Goal: Information Seeking & Learning: Check status

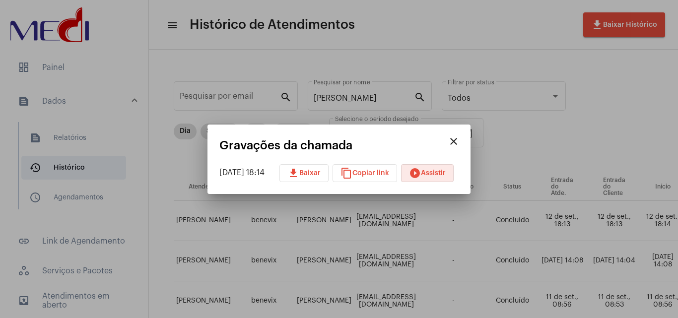
scroll to position [0, 250]
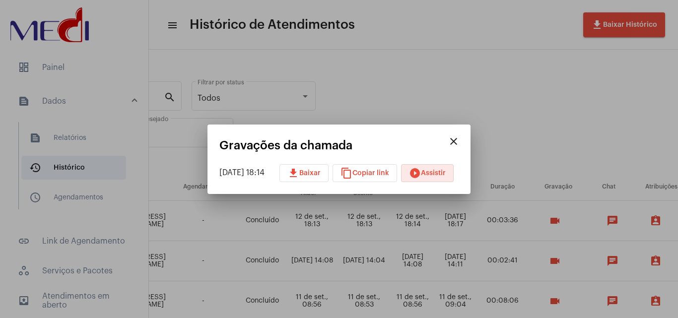
click at [459, 138] on mat-icon "close" at bounding box center [454, 141] width 12 height 12
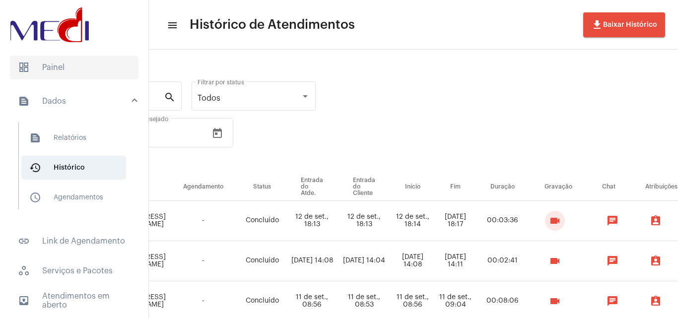
drag, startPoint x: 72, startPoint y: 71, endPoint x: 81, endPoint y: 77, distance: 11.0
click at [71, 71] on span "dashboard Painel" at bounding box center [74, 68] width 129 height 24
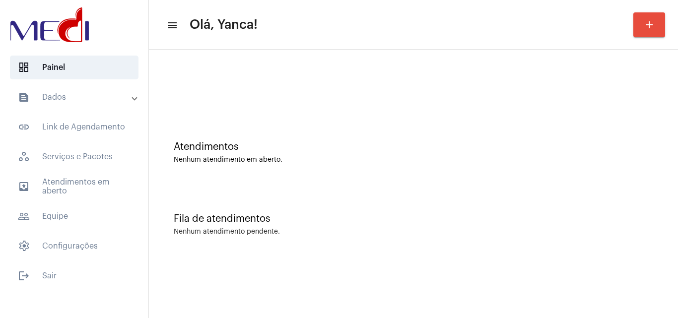
click at [102, 83] on mat-list "dashboard Painel text_snippet_outlined Dados text_snippet_outlined Relatórios h…" at bounding box center [74, 170] width 148 height 236
click at [104, 90] on mat-expansion-panel-header "text_snippet_outlined Dados" at bounding box center [77, 97] width 142 height 24
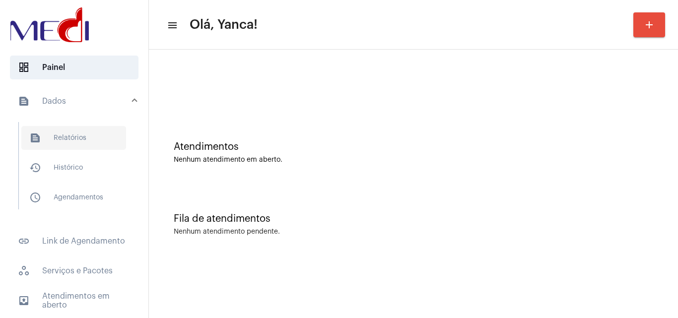
click at [78, 141] on span "text_snippet_outlined Relatórios" at bounding box center [73, 138] width 105 height 24
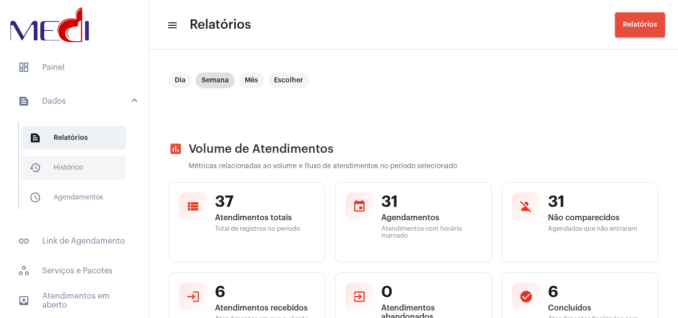
click at [79, 169] on span "history_outlined Histórico" at bounding box center [73, 168] width 105 height 24
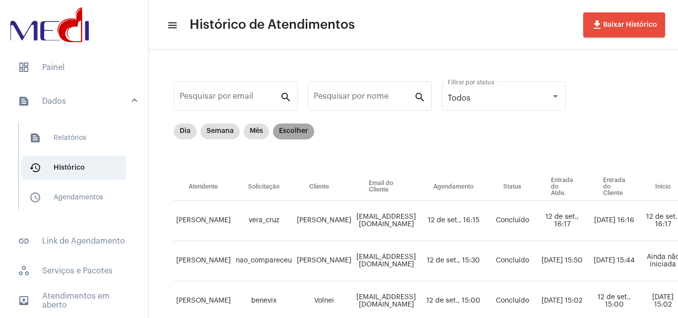
click at [292, 128] on mat-chip "Escolher" at bounding box center [293, 132] width 41 height 16
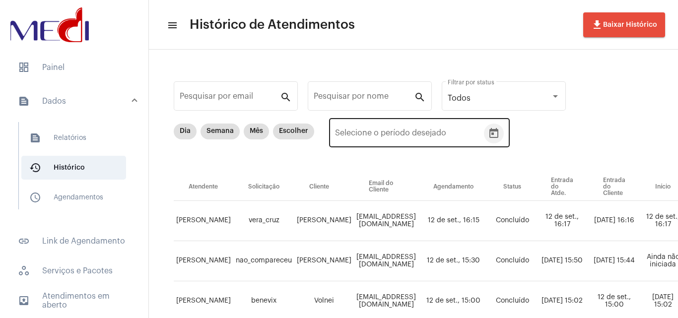
click at [492, 139] on icon "Open calendar" at bounding box center [494, 134] width 12 height 12
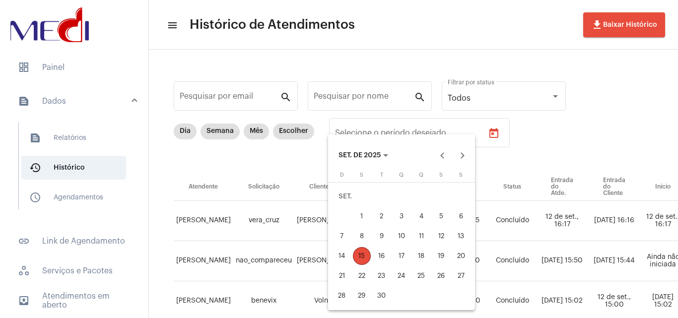
click at [360, 211] on div "1" at bounding box center [362, 216] width 18 height 18
type input "01/09/2025"
click at [362, 255] on div "15" at bounding box center [362, 256] width 18 height 18
type input "15/09/2025"
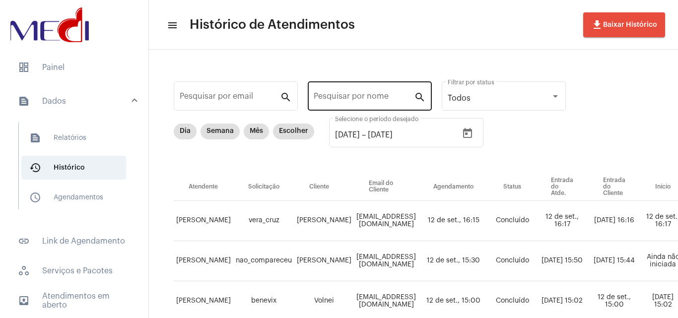
click at [362, 102] on div "Pesquisar por nome" at bounding box center [364, 94] width 100 height 31
paste input "LUCAS ANSELMO XIMENES NUNES"
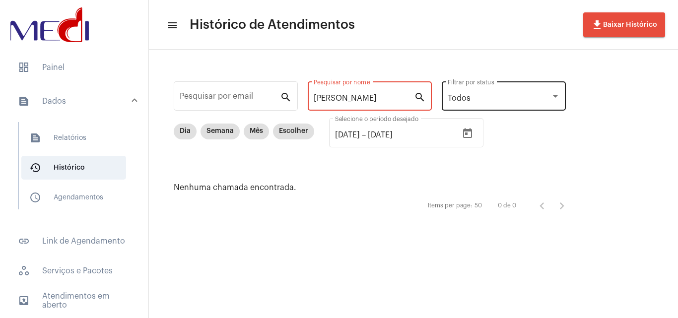
scroll to position [0, 30]
drag, startPoint x: 353, startPoint y: 96, endPoint x: 550, endPoint y: 105, distance: 197.2
click at [550, 105] on div "Pesquisar por email search LUCAS ANSELMO XIMENES NUNES Pesquisar por nome searc…" at bounding box center [375, 147] width 432 height 175
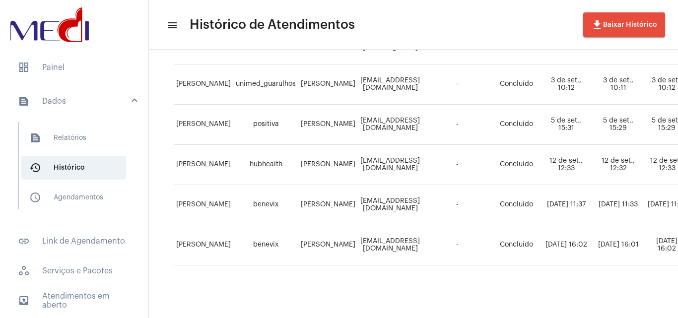
scroll to position [219, 0]
type input "LUCAS"
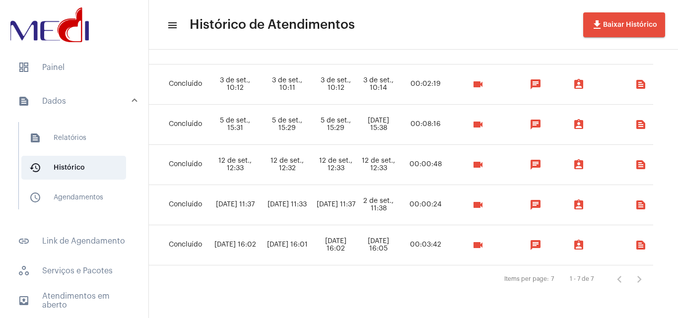
scroll to position [219, 341]
click at [510, 113] on td "videocam" at bounding box center [482, 125] width 58 height 40
click at [484, 123] on mat-icon "videocam" at bounding box center [478, 125] width 12 height 12
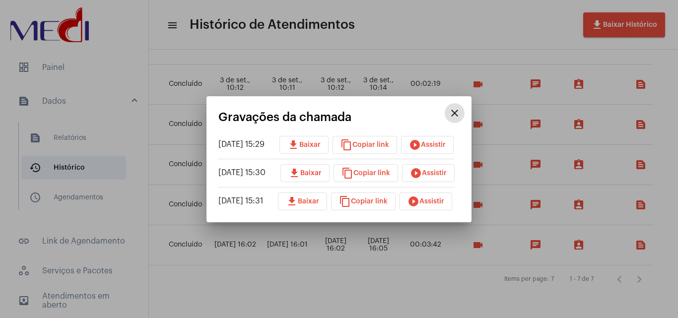
click at [421, 146] on mat-icon "play_circle_filled" at bounding box center [415, 145] width 12 height 12
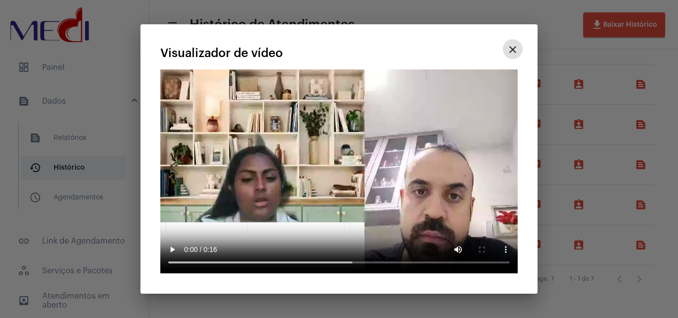
click at [515, 52] on mat-icon "close" at bounding box center [513, 50] width 12 height 12
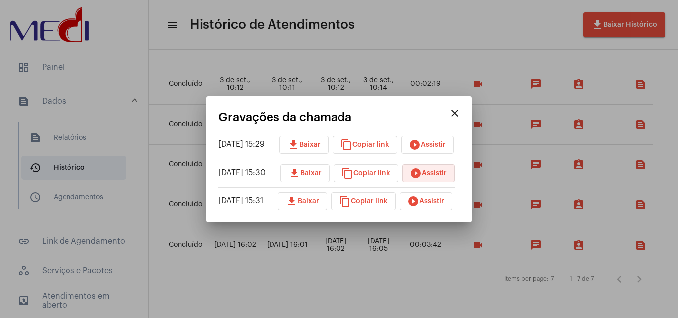
click at [422, 170] on mat-icon "play_circle_filled" at bounding box center [416, 173] width 12 height 12
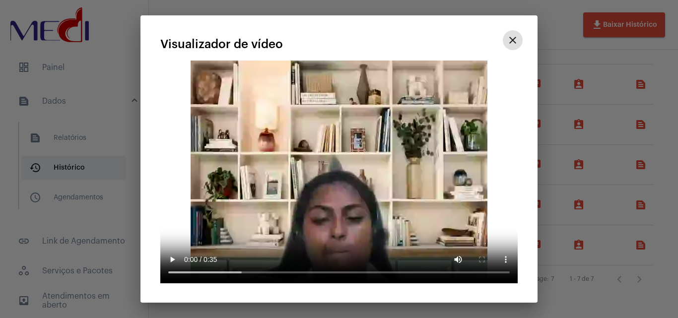
drag, startPoint x: 510, startPoint y: 41, endPoint x: 505, endPoint y: 51, distance: 11.1
click at [510, 42] on mat-icon "close" at bounding box center [513, 40] width 12 height 12
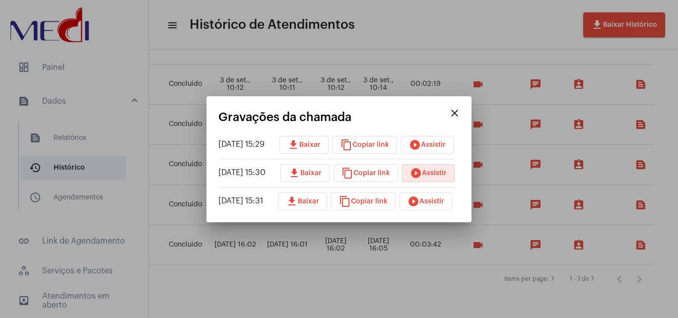
click at [306, 200] on span "download Baixar" at bounding box center [302, 201] width 33 height 7
drag, startPoint x: 416, startPoint y: 266, endPoint x: 408, endPoint y: 272, distance: 9.6
click at [417, 267] on div at bounding box center [339, 159] width 678 height 318
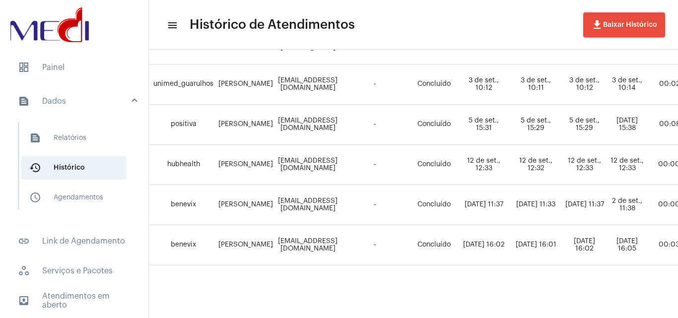
scroll to position [219, 0]
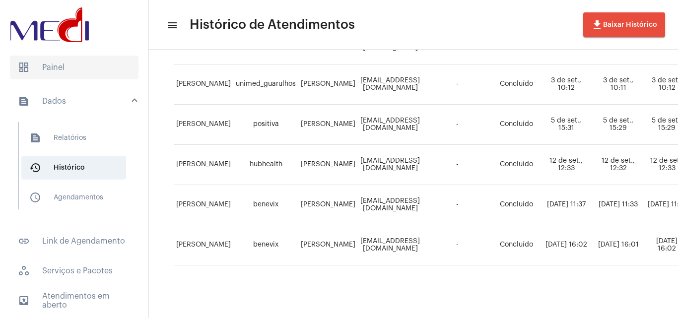
click at [83, 58] on span "dashboard Painel" at bounding box center [74, 68] width 129 height 24
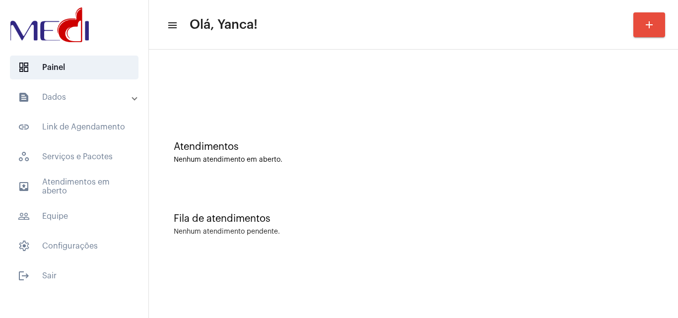
click at [323, 261] on mat-sidenav-content "menu Olá, Yanca! add Atendimentos Nenhum atendimento em aberto. Fila de atendim…" at bounding box center [413, 159] width 529 height 318
click at [462, 48] on mat-toolbar "menu Olá, Yanca! add" at bounding box center [413, 25] width 529 height 50
click at [102, 195] on span "outbox_outline Atendimentos em aberto" at bounding box center [74, 187] width 129 height 24
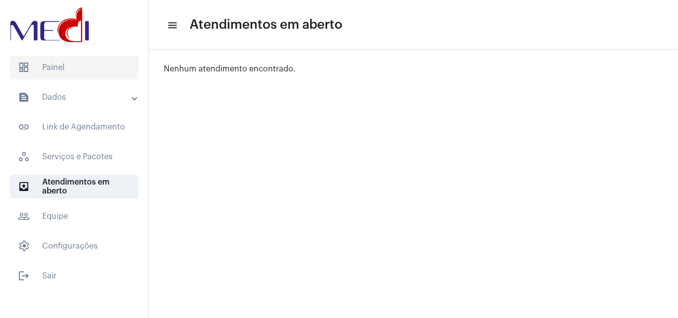
click at [117, 68] on span "dashboard Painel" at bounding box center [74, 68] width 129 height 24
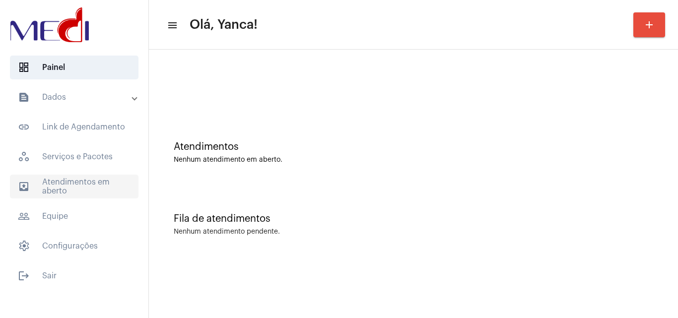
click at [105, 186] on span "outbox_outline Atendimentos em aberto" at bounding box center [74, 187] width 129 height 24
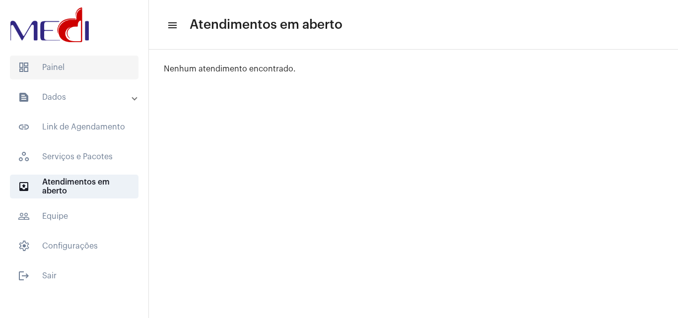
click at [110, 64] on span "dashboard Painel" at bounding box center [74, 68] width 129 height 24
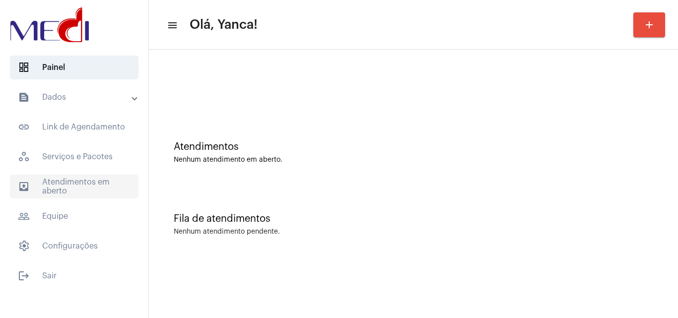
click at [103, 197] on span "outbox_outline Atendimentos em aberto" at bounding box center [74, 187] width 129 height 24
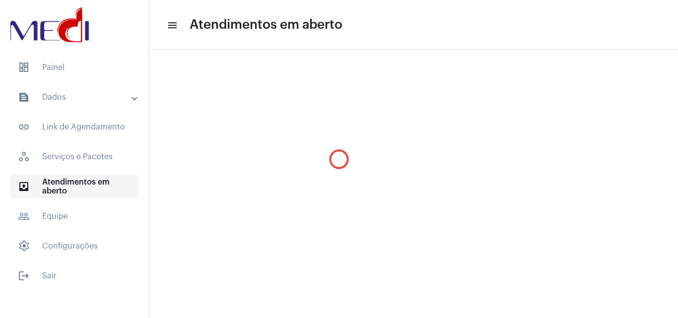
click at [103, 197] on span "outbox_outline Atendimentos em aberto" at bounding box center [74, 187] width 129 height 24
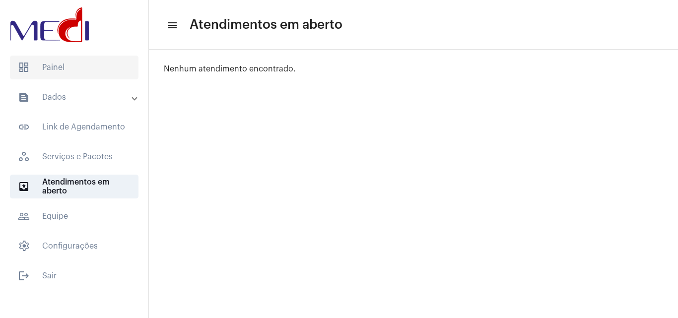
click at [116, 62] on span "dashboard Painel" at bounding box center [74, 68] width 129 height 24
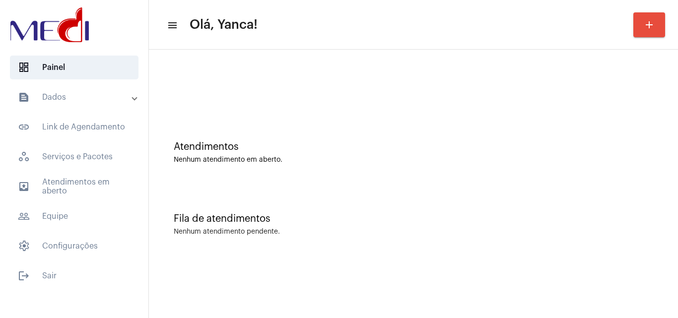
click at [381, 175] on div "Atendimentos Nenhum atendimento em aberto." at bounding box center [413, 148] width 519 height 72
click at [410, 150] on div "Atendimentos" at bounding box center [413, 146] width 479 height 11
click at [93, 188] on span "outbox_outline Atendimentos em aberto" at bounding box center [74, 187] width 129 height 24
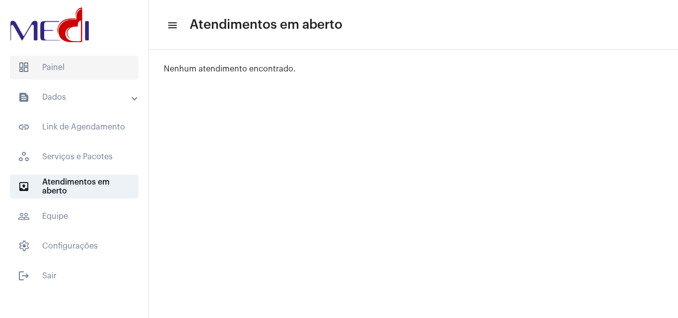
click at [85, 73] on span "dashboard Painel" at bounding box center [74, 68] width 129 height 24
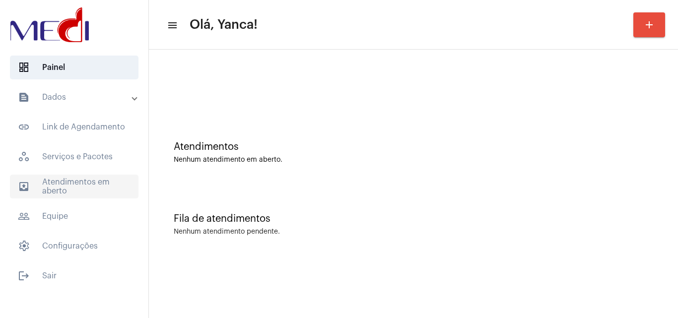
click at [120, 185] on span "outbox_outline Atendimentos em aberto" at bounding box center [74, 187] width 129 height 24
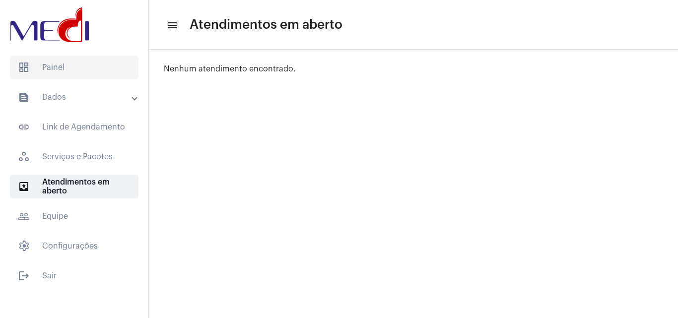
click at [96, 70] on span "dashboard Painel" at bounding box center [74, 68] width 129 height 24
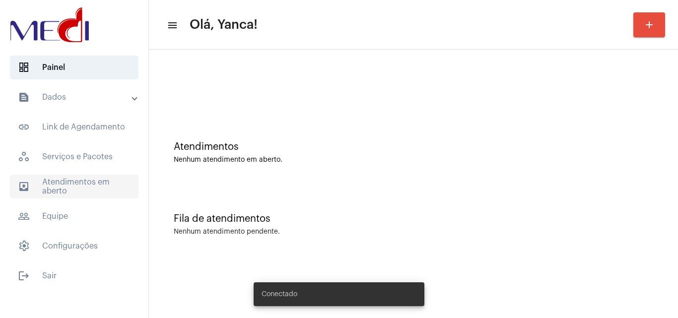
click at [91, 185] on span "outbox_outline Atendimentos em aberto" at bounding box center [74, 187] width 129 height 24
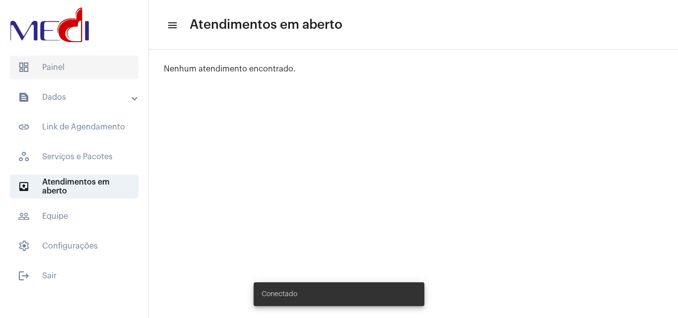
click at [65, 67] on span "dashboard Painel" at bounding box center [74, 68] width 129 height 24
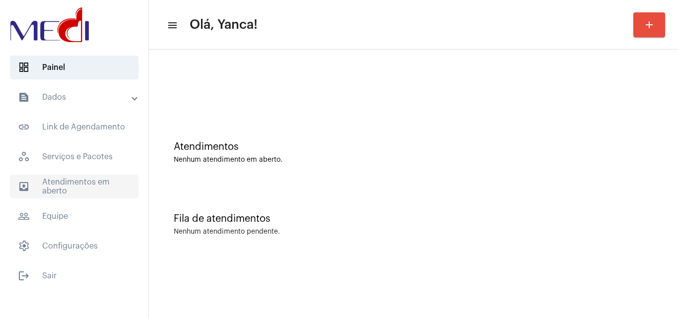
click at [71, 175] on span "outbox_outline Atendimentos em aberto" at bounding box center [74, 187] width 129 height 24
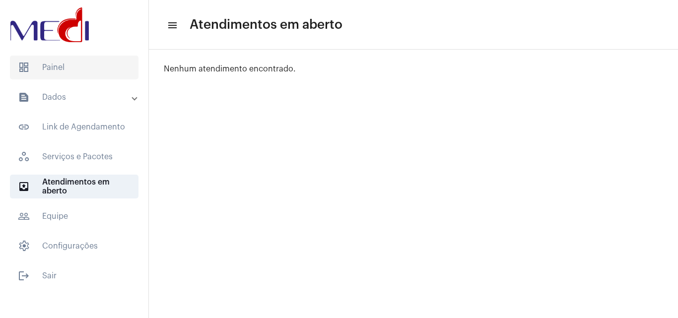
click at [82, 71] on span "dashboard Painel" at bounding box center [74, 68] width 129 height 24
